Goal: Task Accomplishment & Management: Use online tool/utility

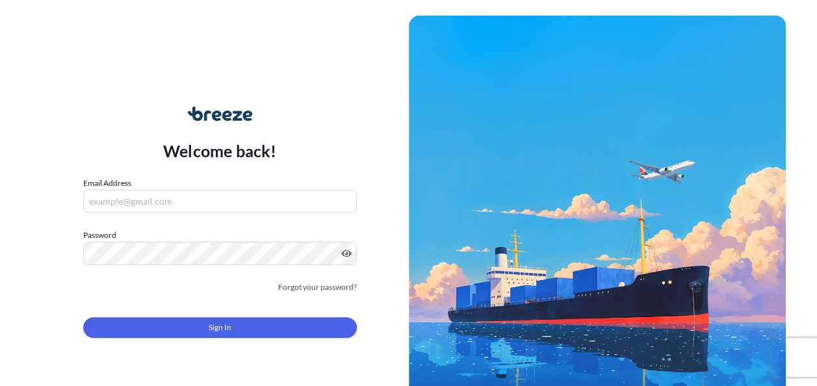
type input "[EMAIL_ADDRESS][DOMAIN_NAME]"
click at [269, 308] on form "Email Address [EMAIL_ADDRESS][DOMAIN_NAME] Password Must include: Upper & lower…" at bounding box center [220, 265] width 274 height 177
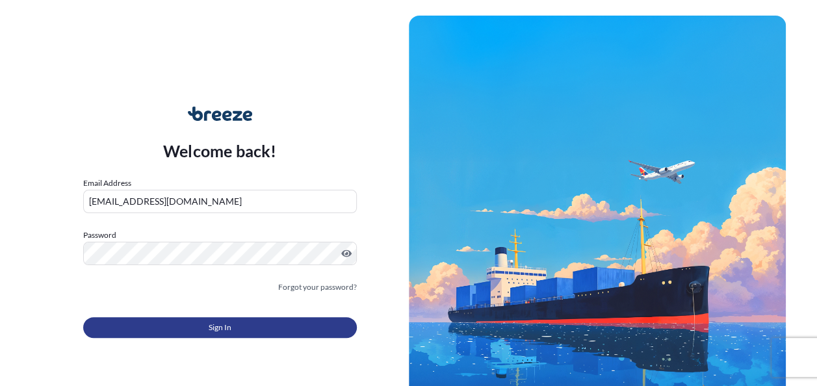
click at [263, 318] on button "Sign In" at bounding box center [220, 327] width 274 height 21
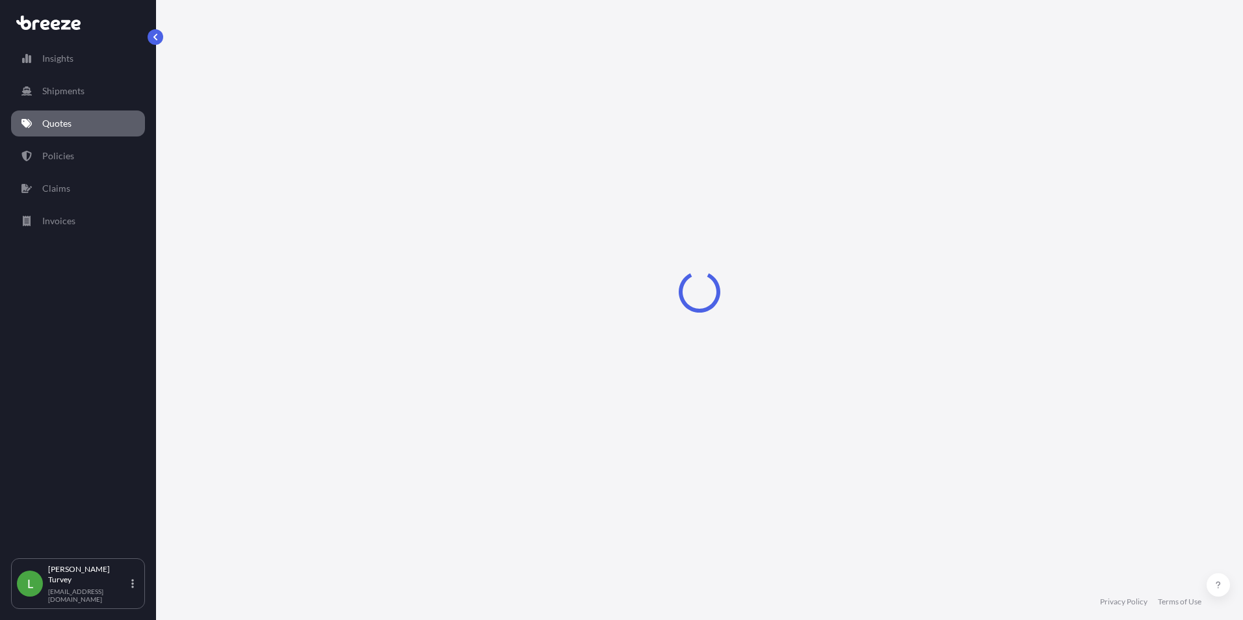
select select "Road"
select select "Sea"
select select "Road"
select select "1"
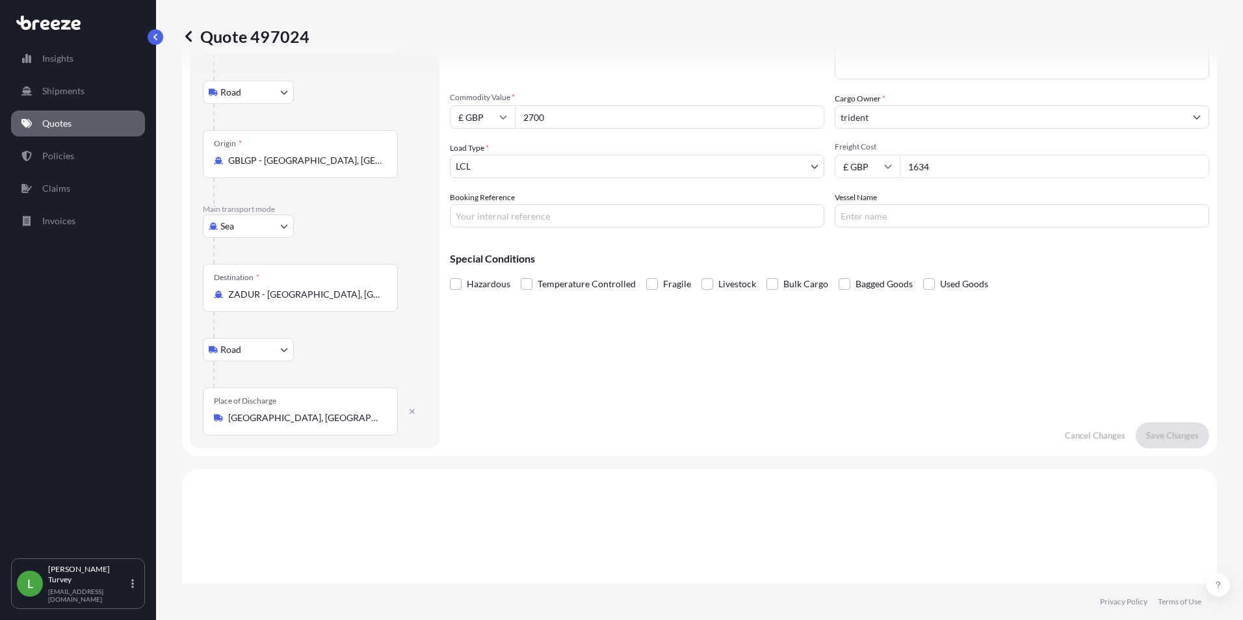
scroll to position [86, 0]
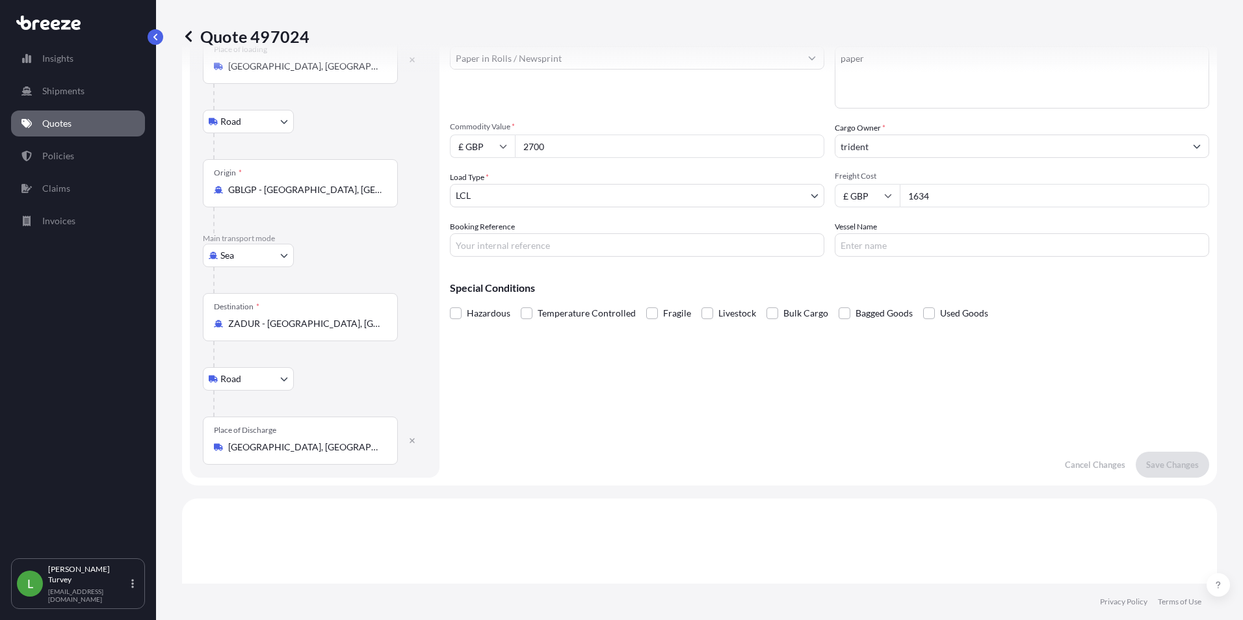
drag, startPoint x: 946, startPoint y: 193, endPoint x: 816, endPoint y: 207, distance: 130.1
click at [816, 207] on div "Commodity Category * Paper in Rolls / Newsprint Commodity Description * paper C…" at bounding box center [829, 145] width 759 height 224
click at [816, 196] on input "1634" at bounding box center [1054, 195] width 309 height 23
type input "1635"
click at [816, 385] on button "Save Changes" at bounding box center [1171, 465] width 73 height 26
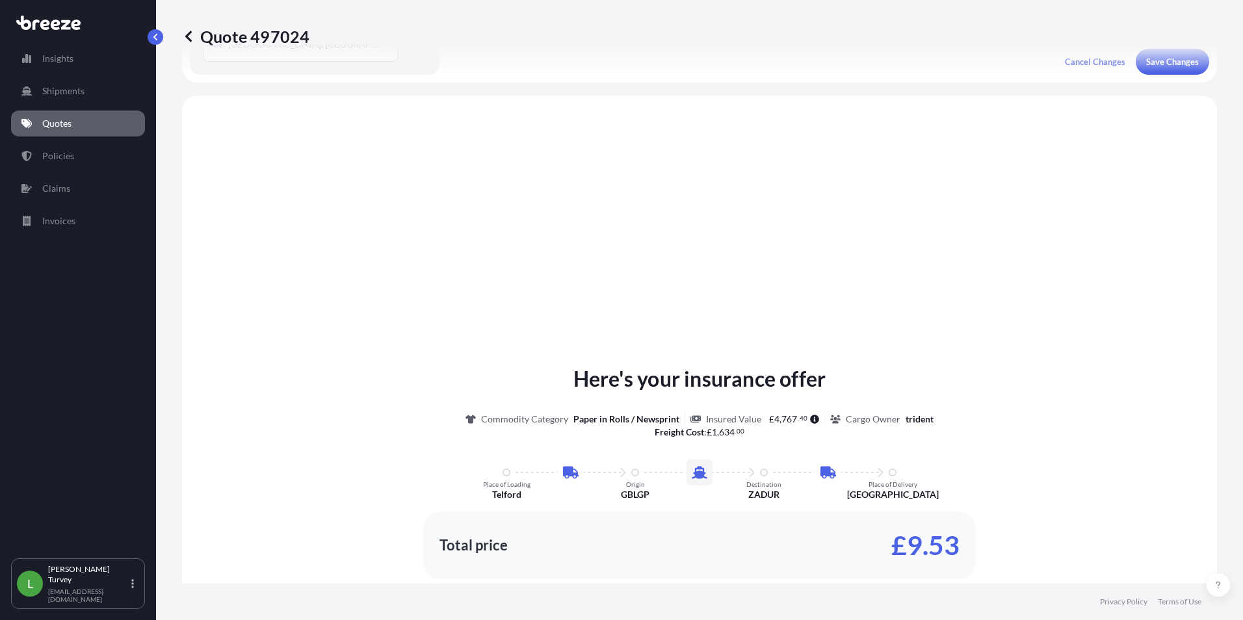
scroll to position [520, 0]
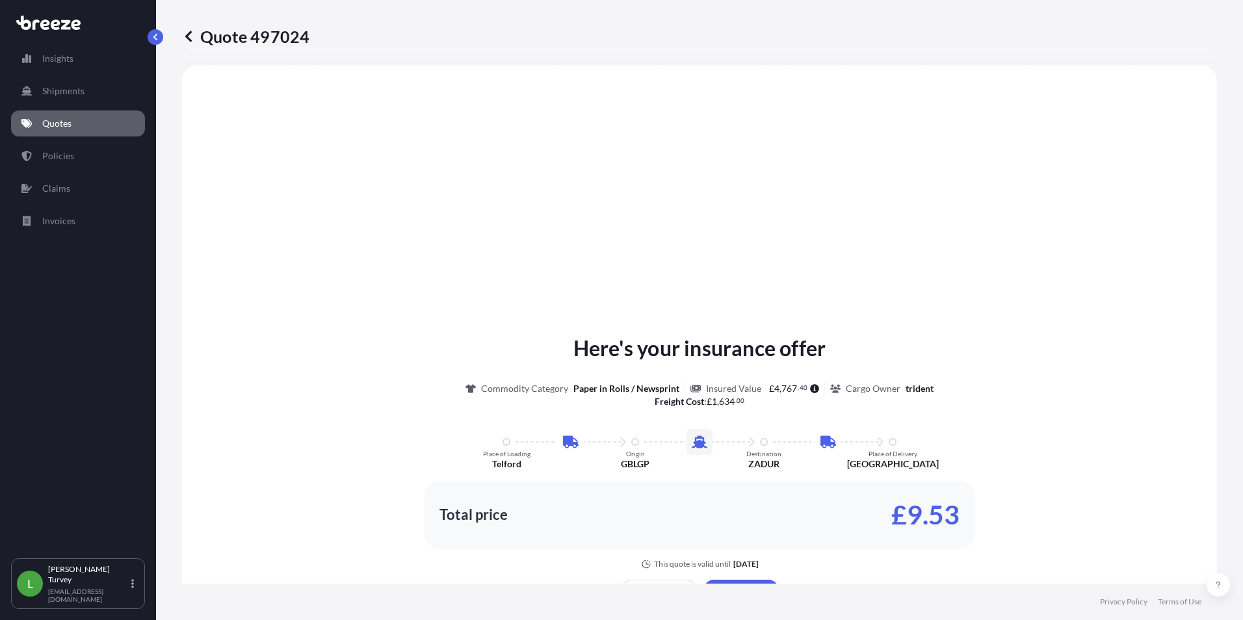
select select "Road"
select select "Sea"
select select "Road"
select select "1"
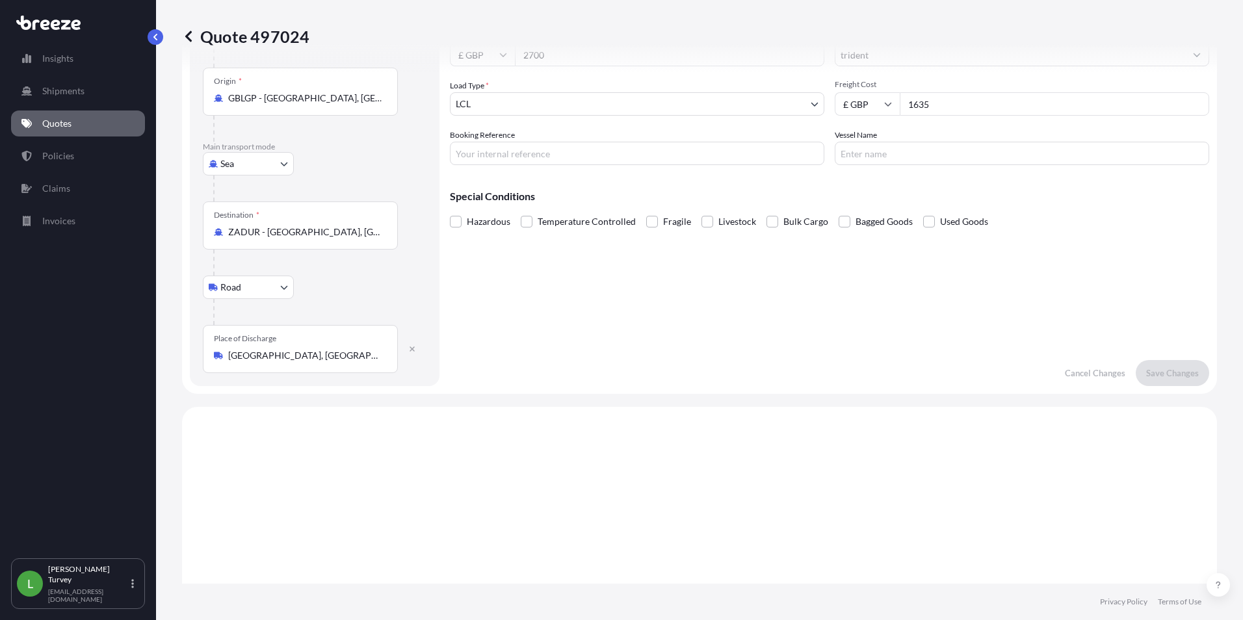
scroll to position [0, 0]
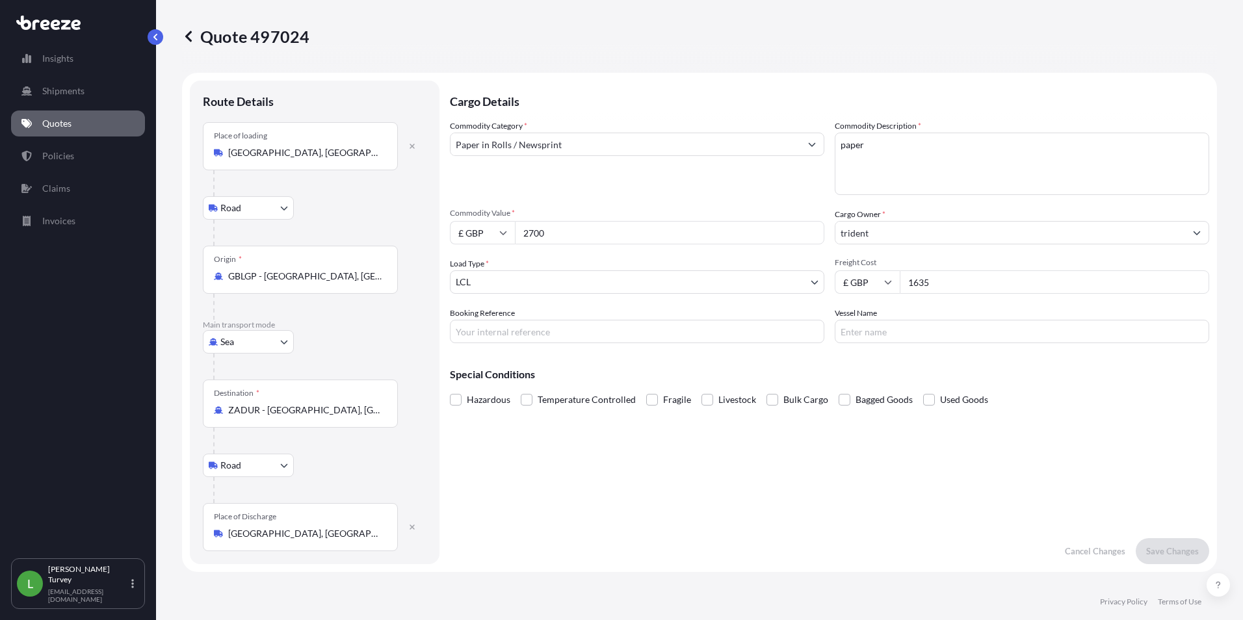
click at [816, 385] on html "Insights Shipments Quotes Policies Claims Invoices L [PERSON_NAME] [EMAIL_ADDRE…" at bounding box center [621, 310] width 1243 height 620
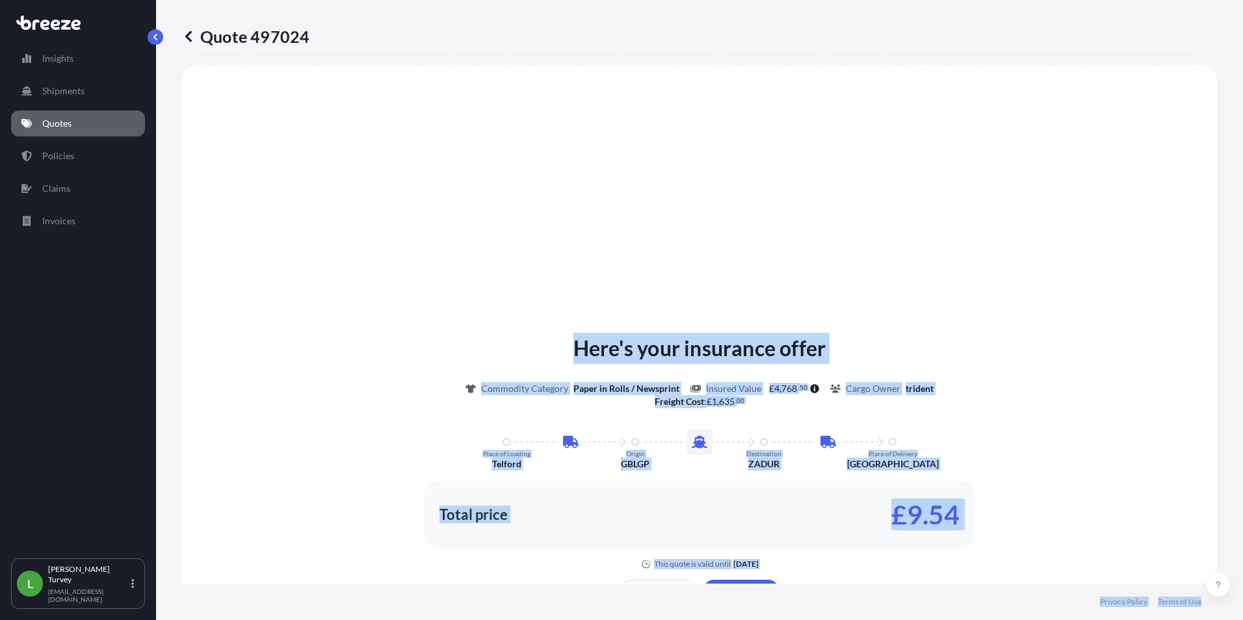
scroll to position [866, 0]
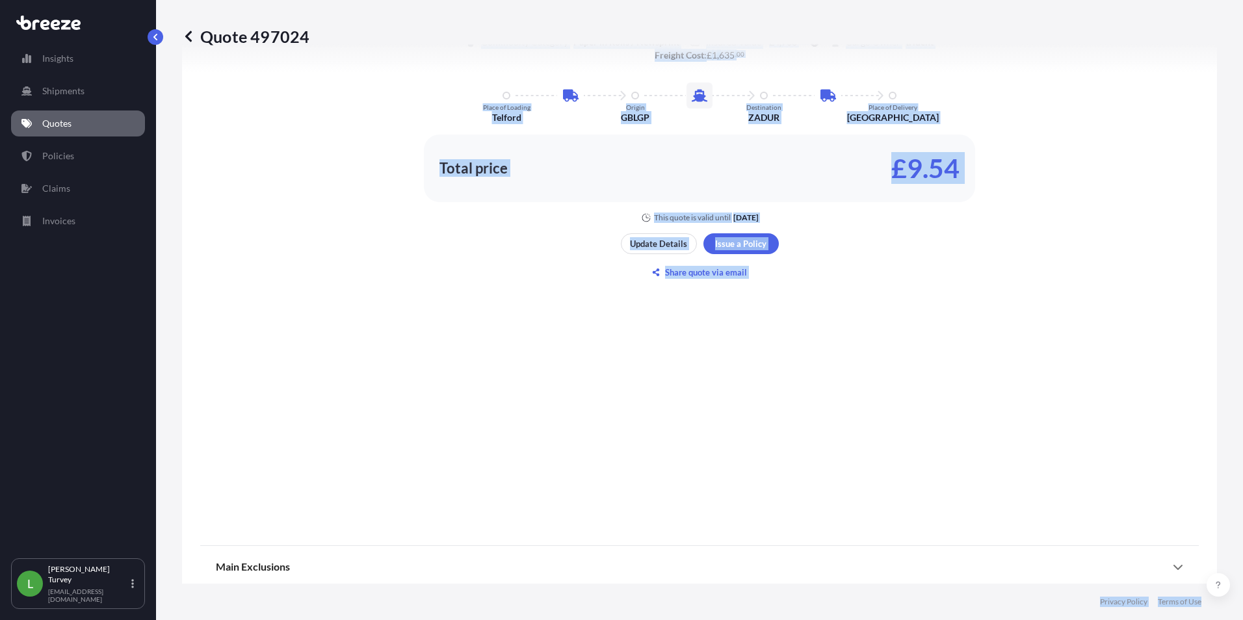
click at [816, 328] on div "Here's your insurance offer Commodity Category Paper in Rolls / Newsprint Insur…" at bounding box center [699, 135] width 998 height 796
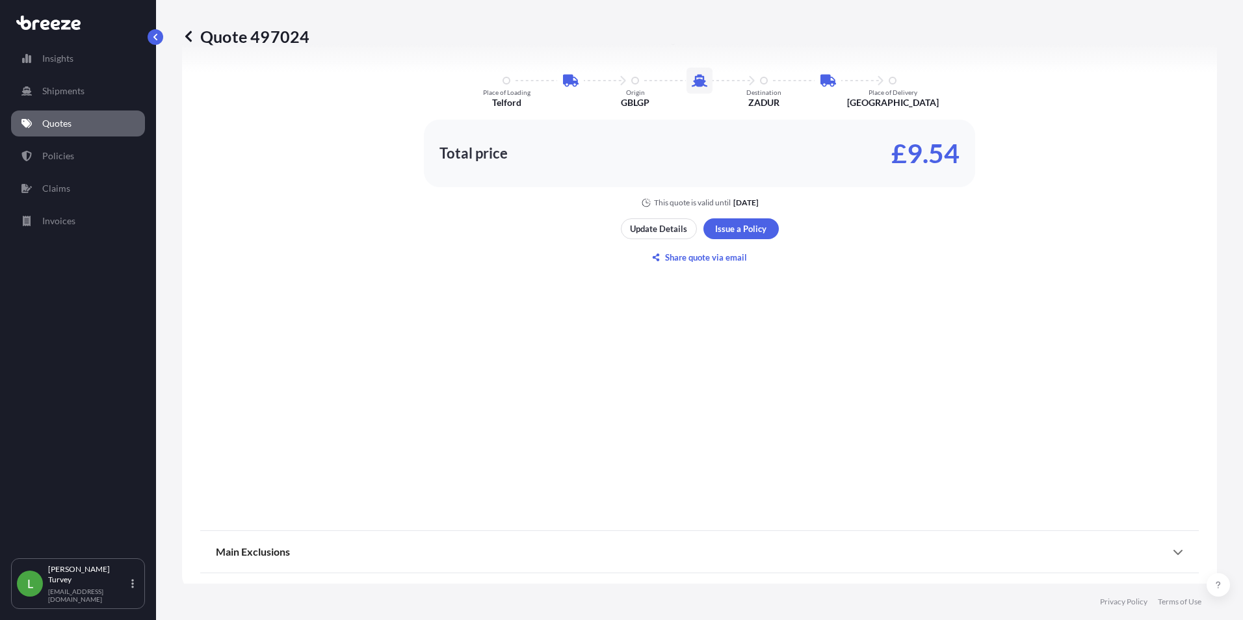
scroll to position [889, 0]
